Goal: Task Accomplishment & Management: Complete application form

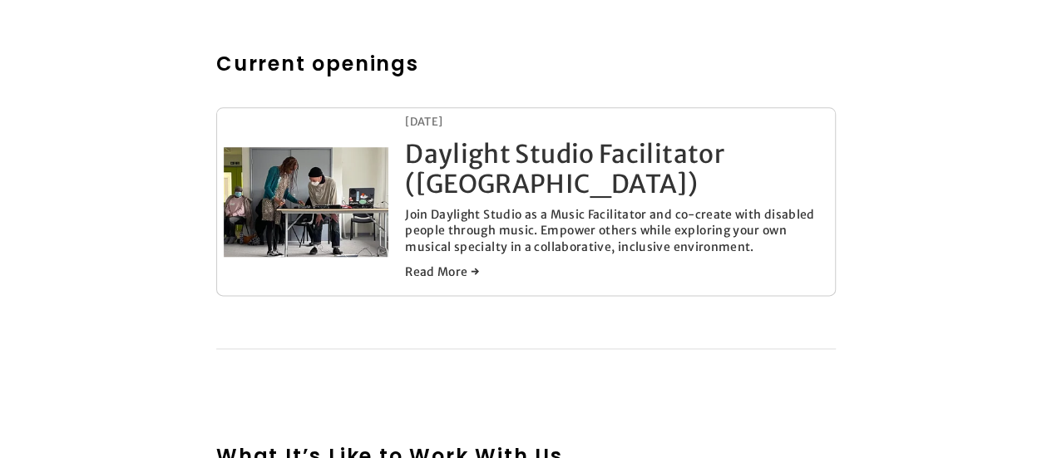
scroll to position [865, 0]
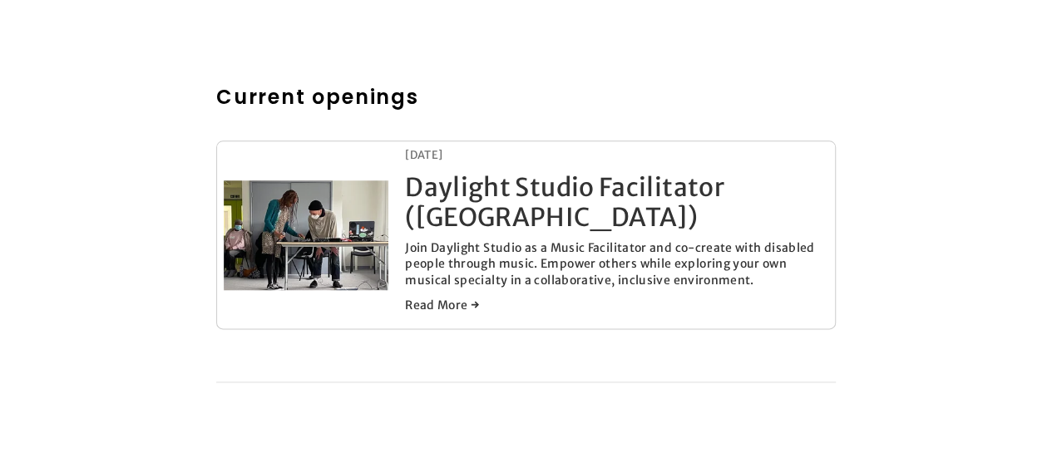
click at [494, 209] on link "Daylight Studio Facilitator ([GEOGRAPHIC_DATA])" at bounding box center [564, 202] width 319 height 62
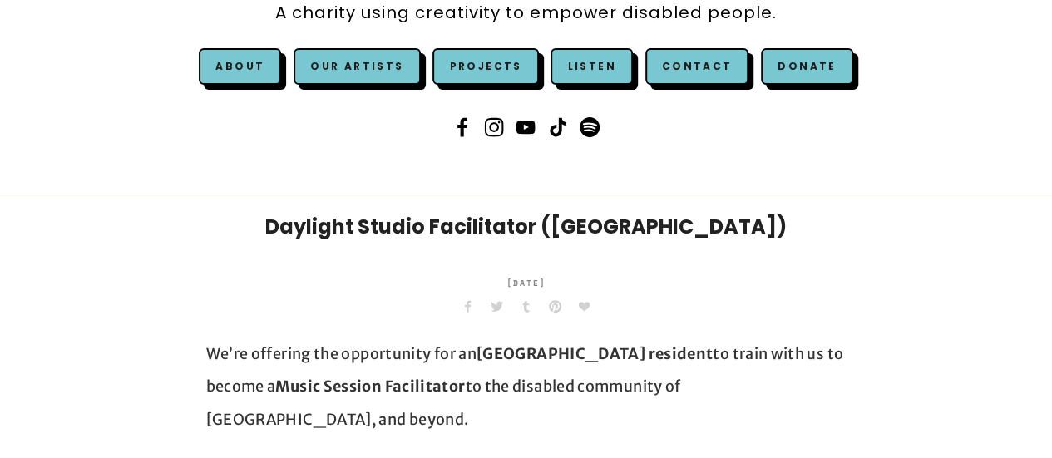
scroll to position [266, 0]
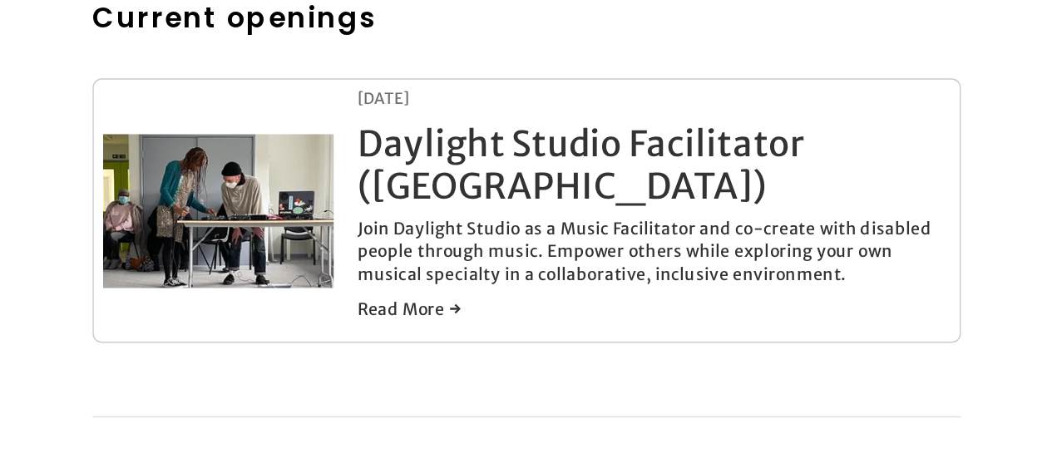
scroll to position [948, 0]
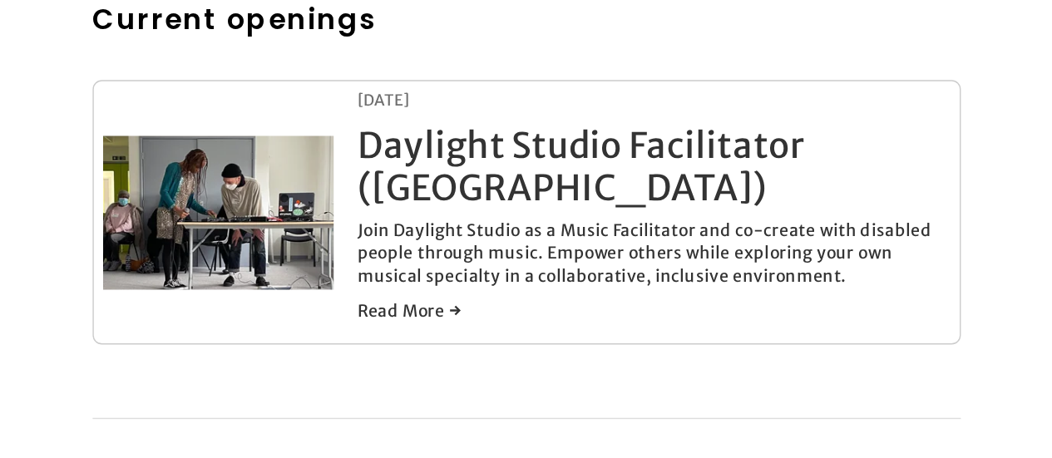
click at [441, 141] on link "Daylight Studio Facilitator ([GEOGRAPHIC_DATA])" at bounding box center [564, 119] width 319 height 62
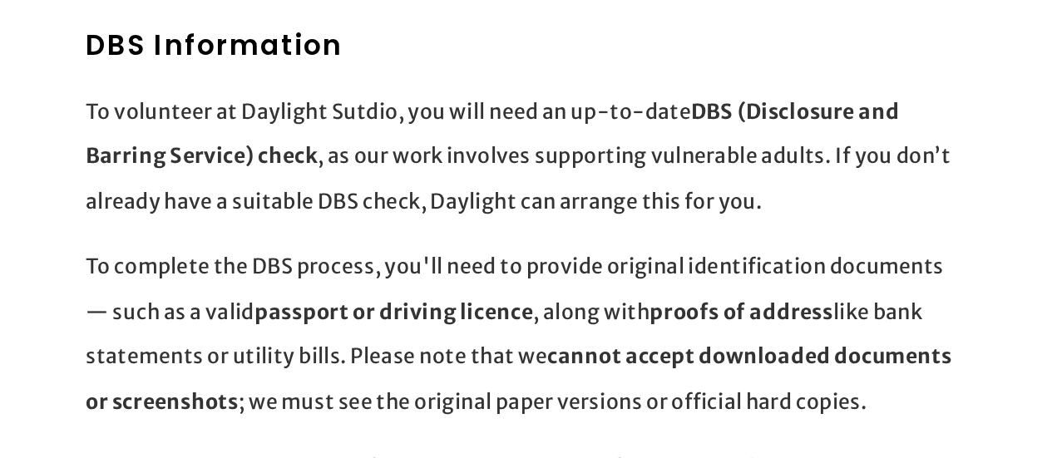
scroll to position [4076, 0]
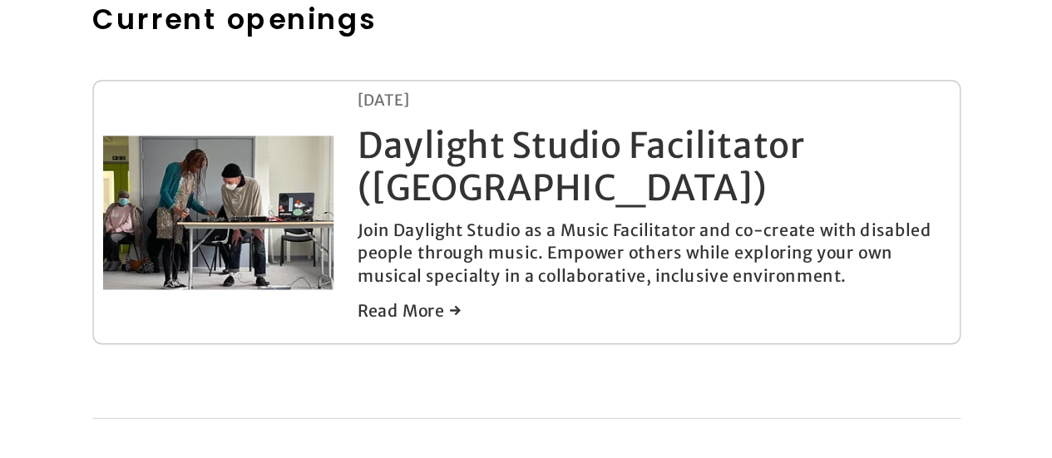
scroll to position [948, 0]
